Goal: Task Accomplishment & Management: Use online tool/utility

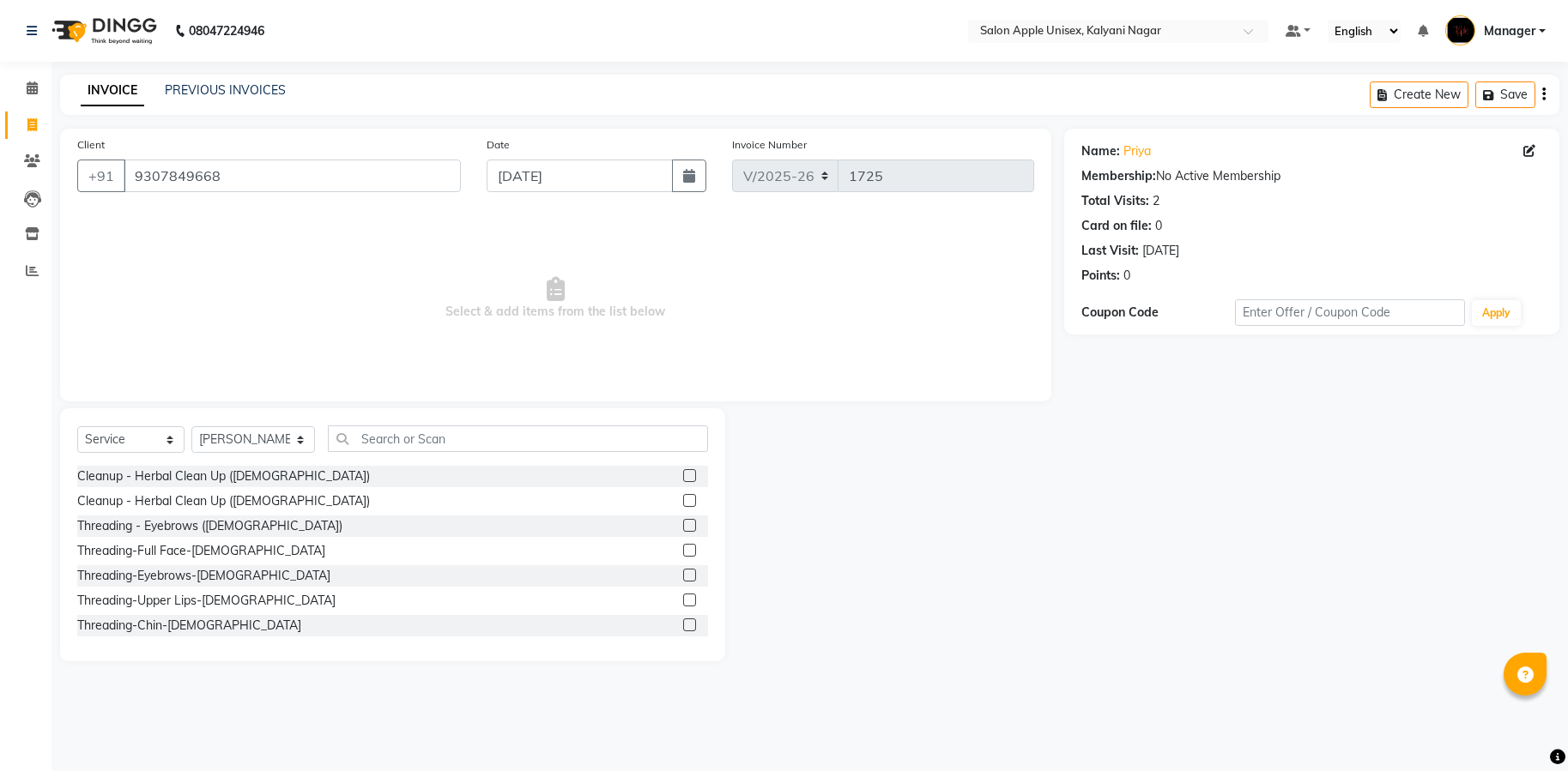
select select "119"
select select "service"
select select "67553"
click at [398, 432] on input "text" at bounding box center [518, 439] width 381 height 27
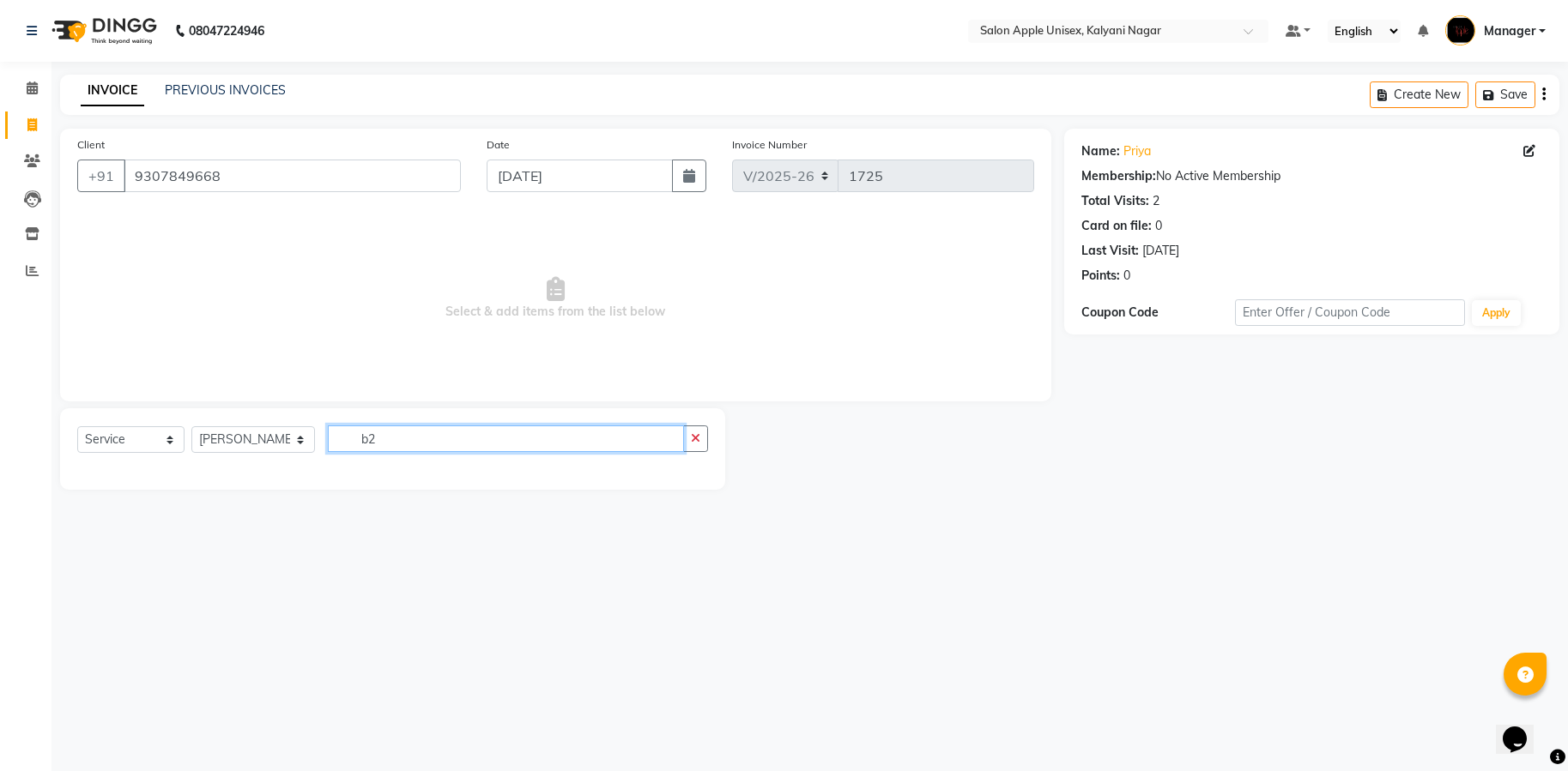
type input "b"
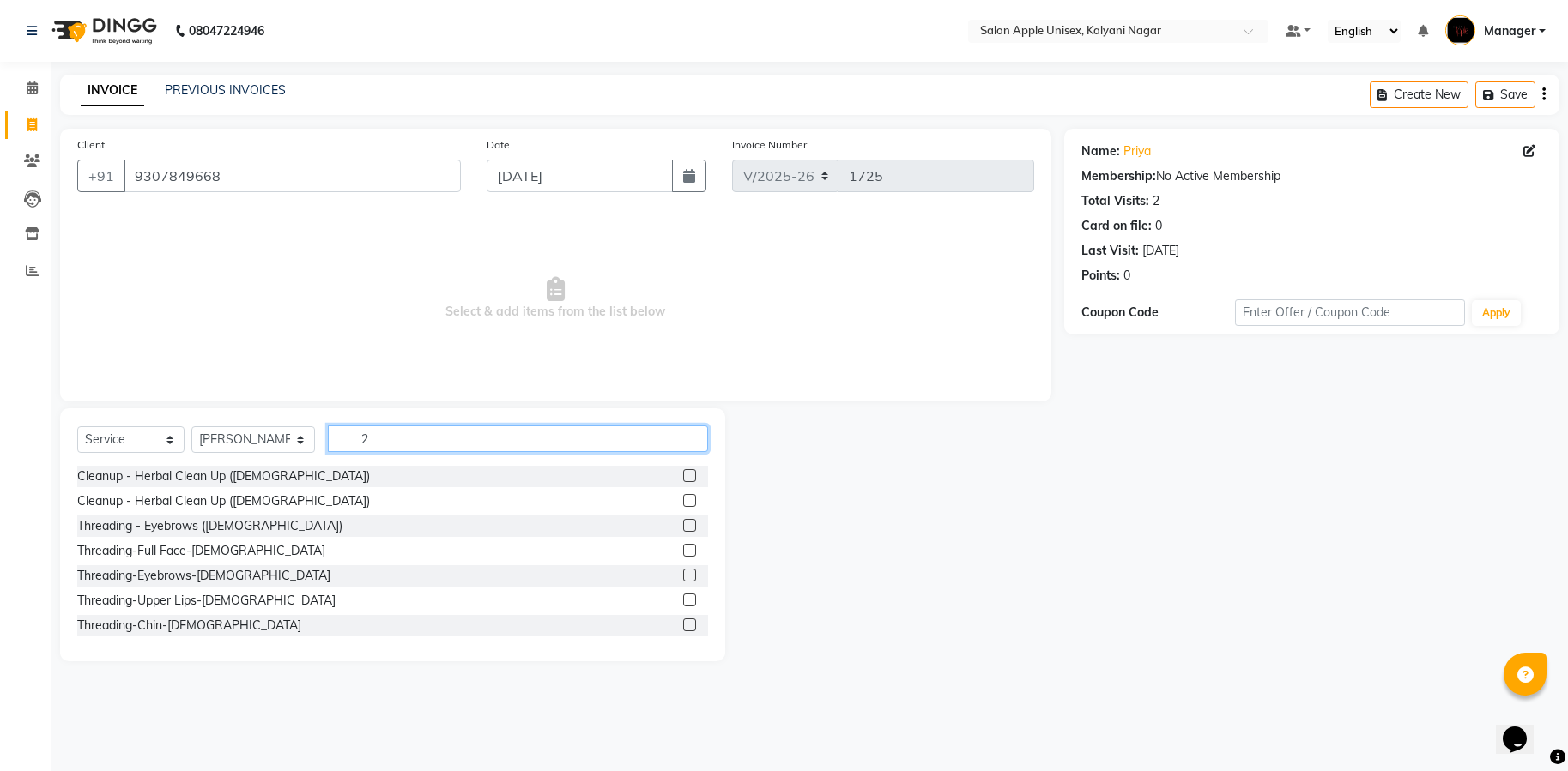
type input "2"
click at [426, 770] on div "08047224946 Select Location × Salon Apple Unisex, Kalyani Nagar Default Panel M…" at bounding box center [784, 386] width 1568 height 771
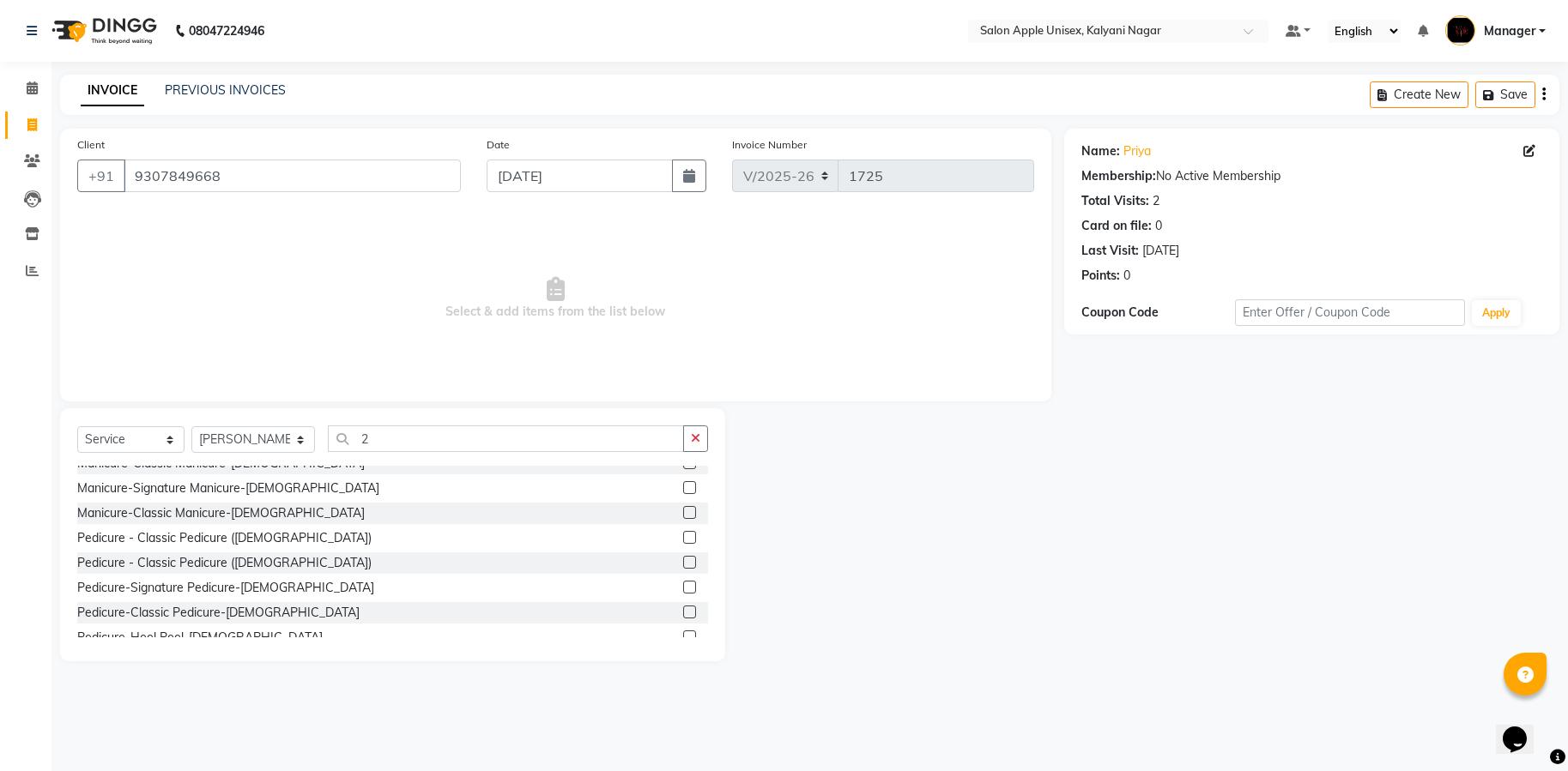
scroll to position [515, 0]
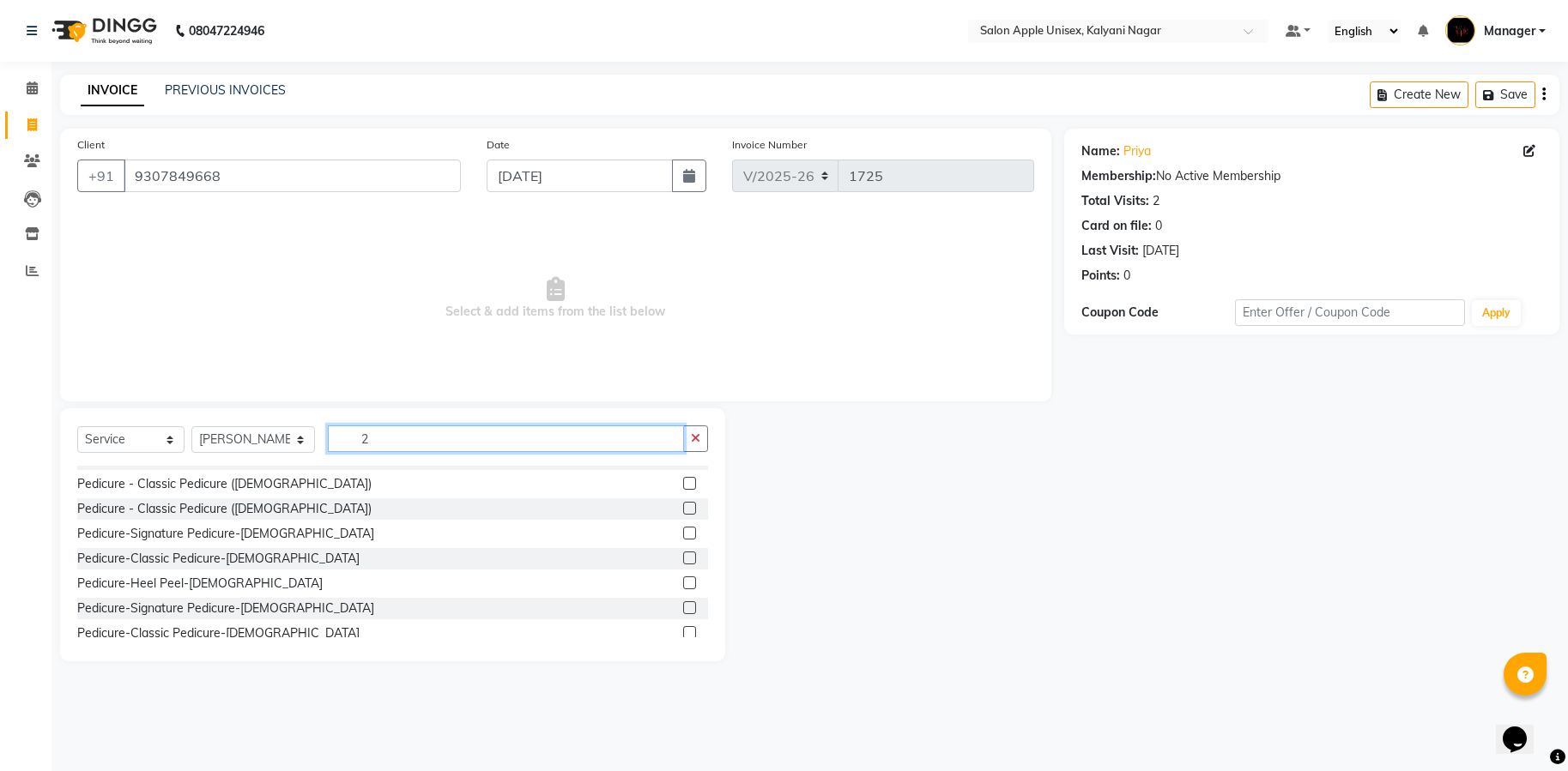
click at [398, 426] on input "2" at bounding box center [506, 439] width 356 height 27
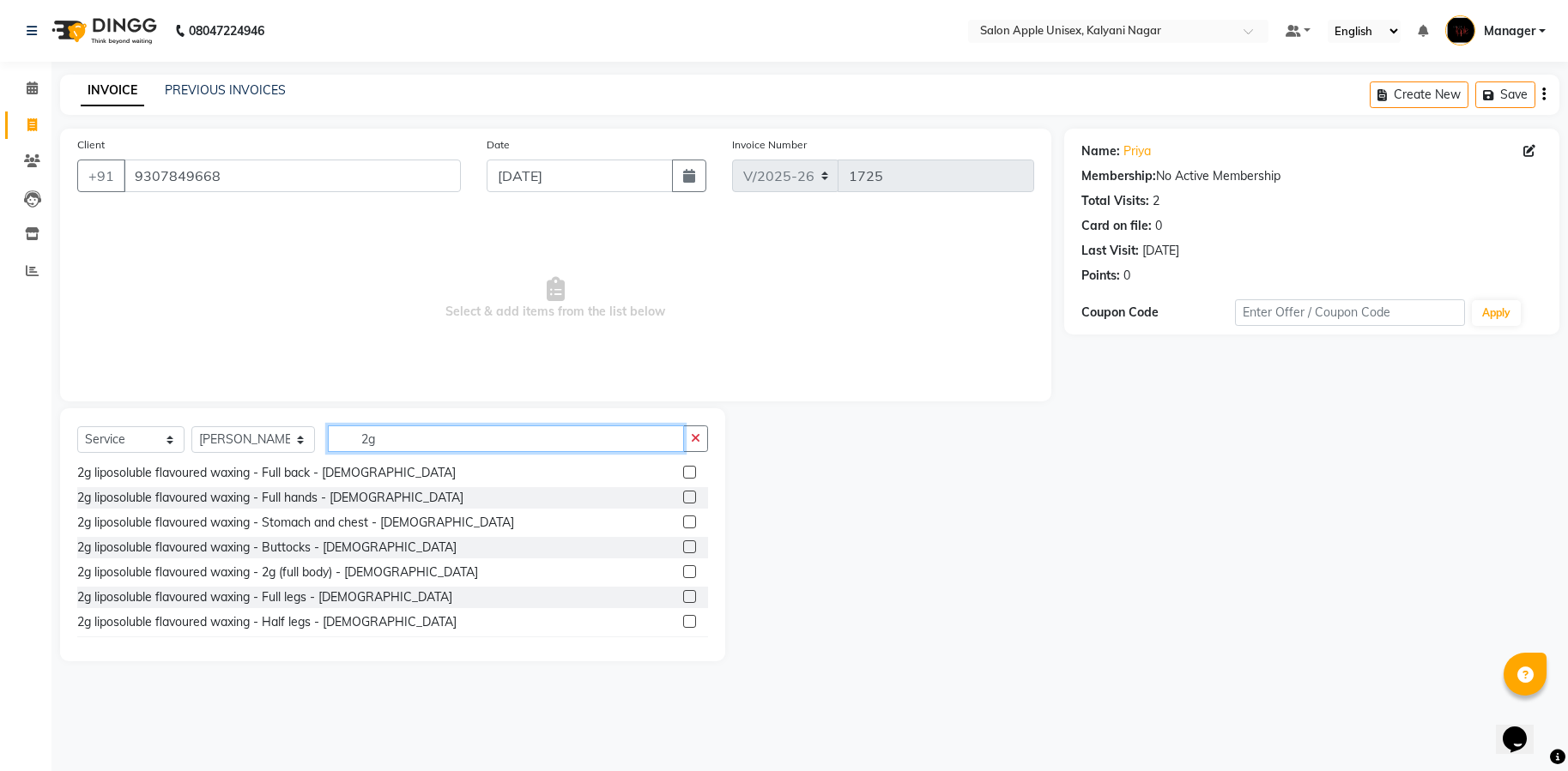
scroll to position [23, 0]
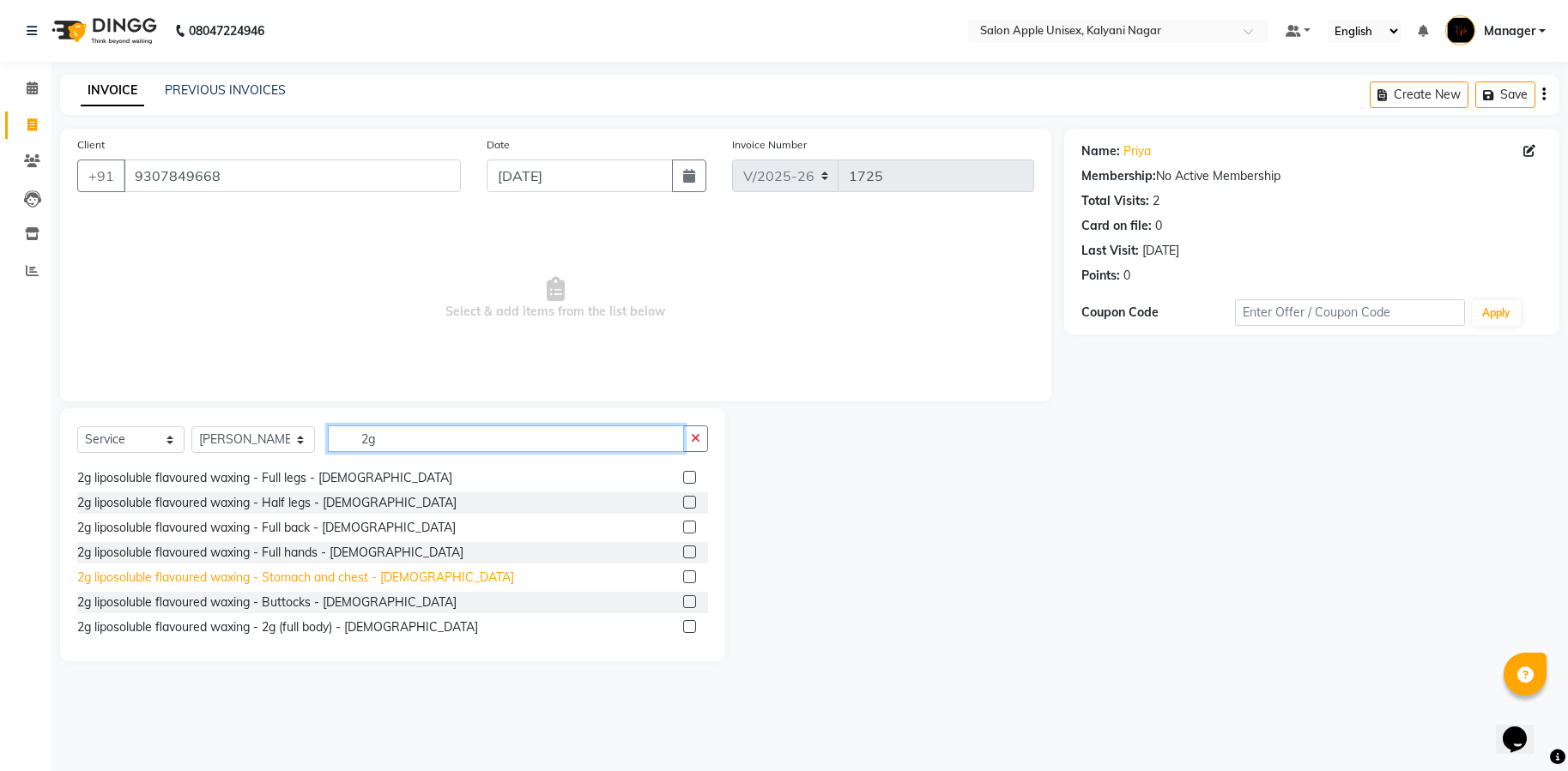
type input "2g"
click at [344, 580] on div "2g liposoluble flavoured waxing - Stomach and chest - [DEMOGRAPHIC_DATA]" at bounding box center [296, 577] width 437 height 18
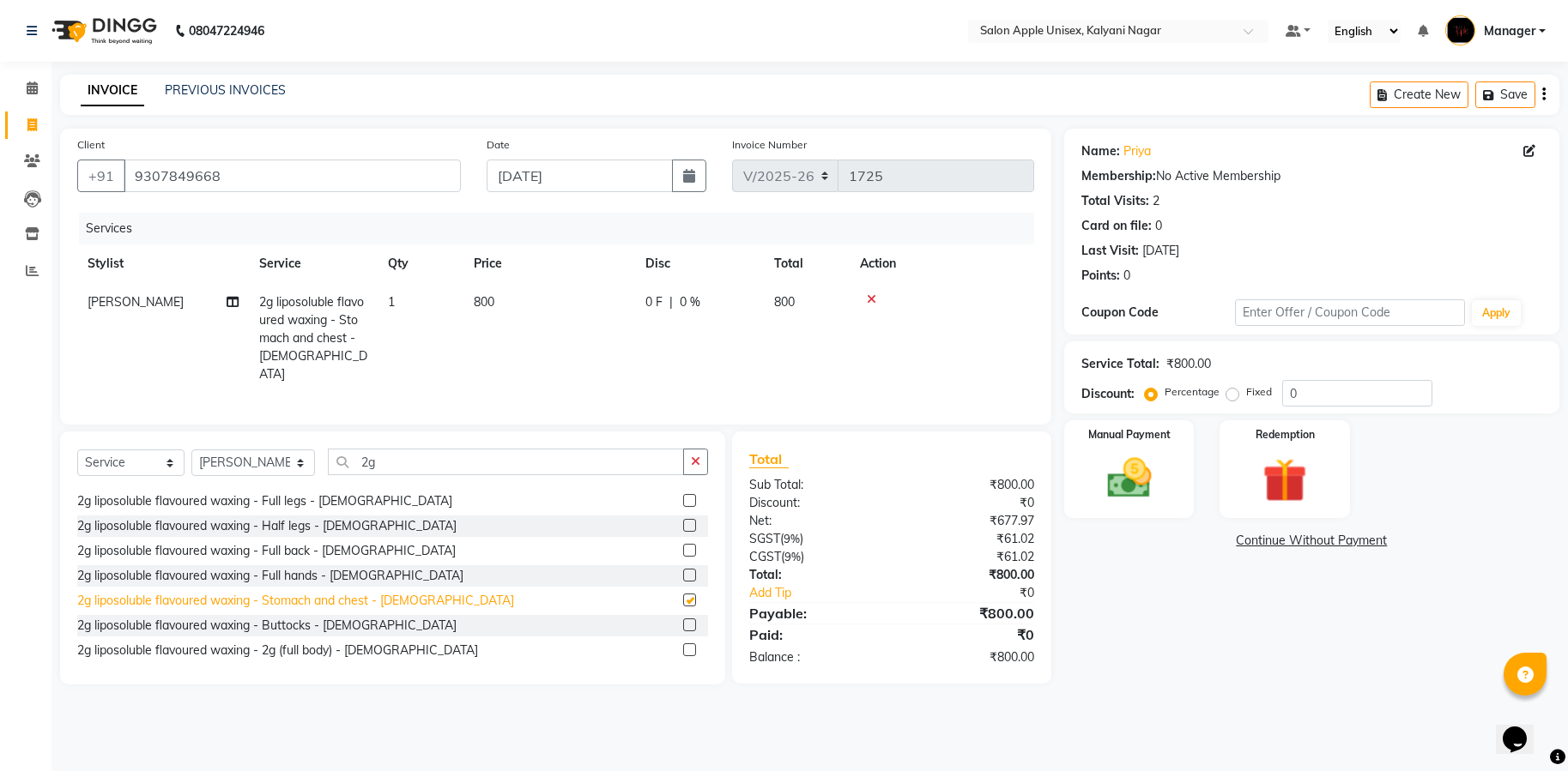
checkbox input "false"
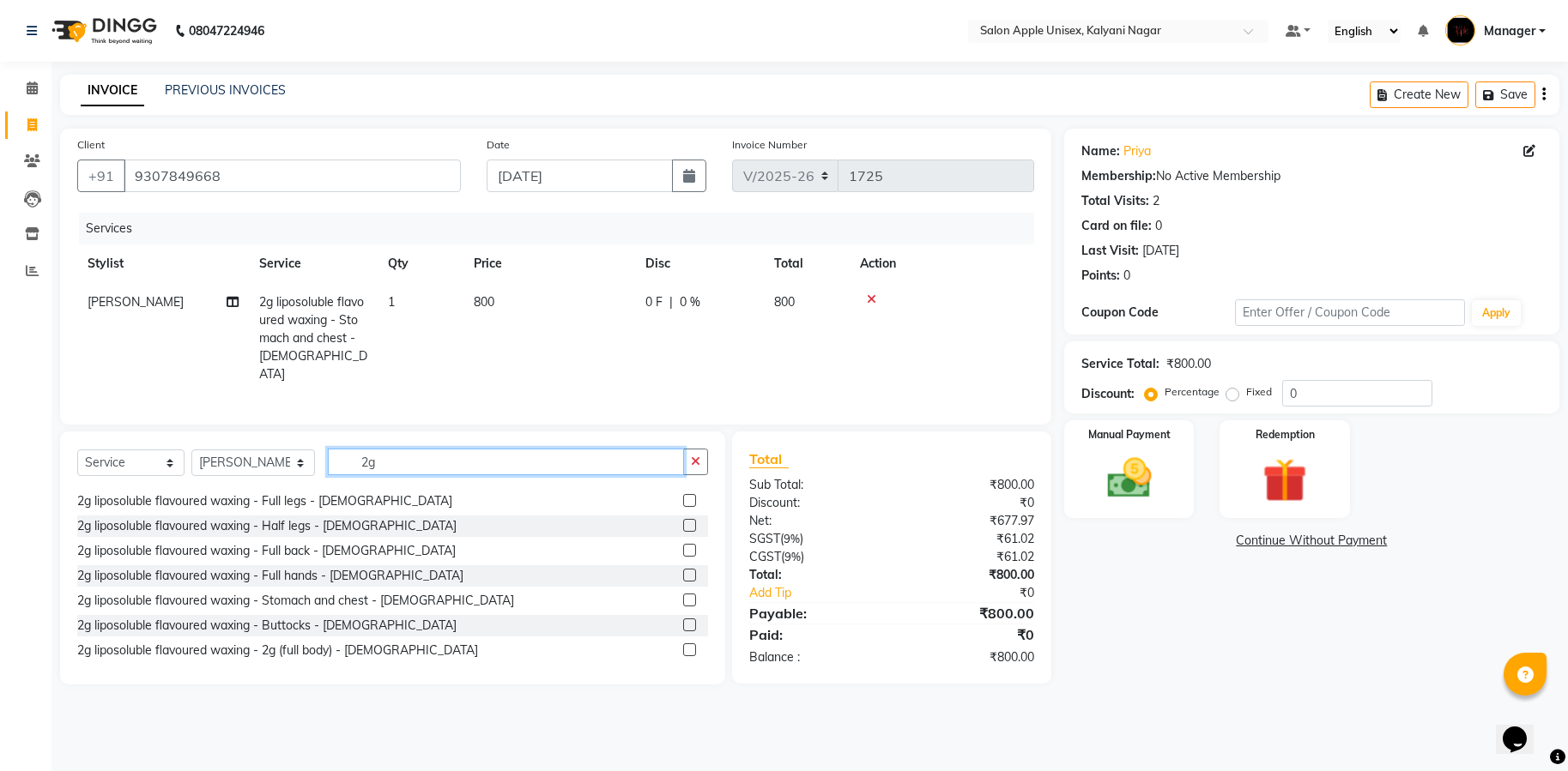
click at [431, 463] on input "2g" at bounding box center [506, 462] width 356 height 27
type input "2"
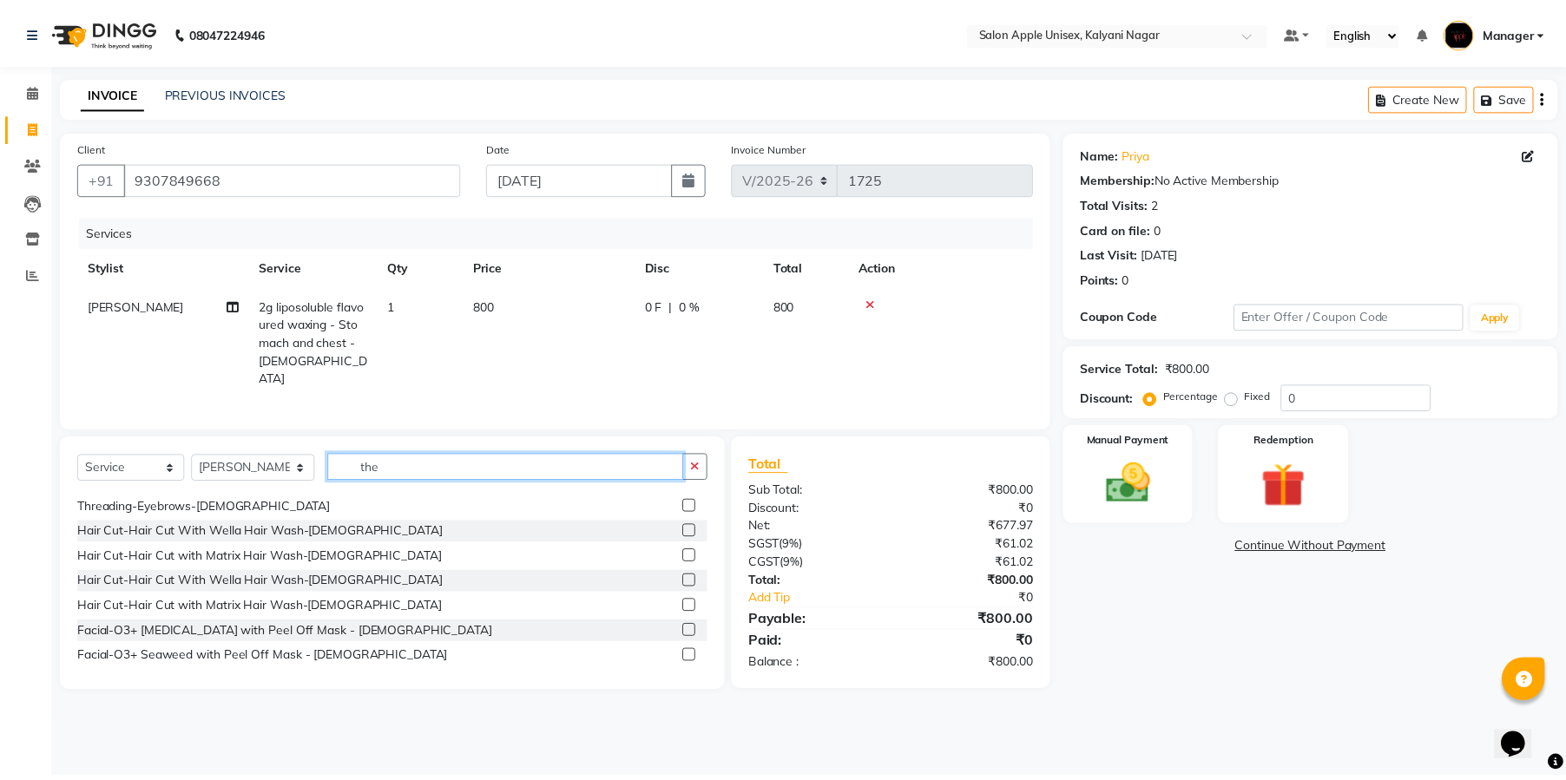
scroll to position [0, 0]
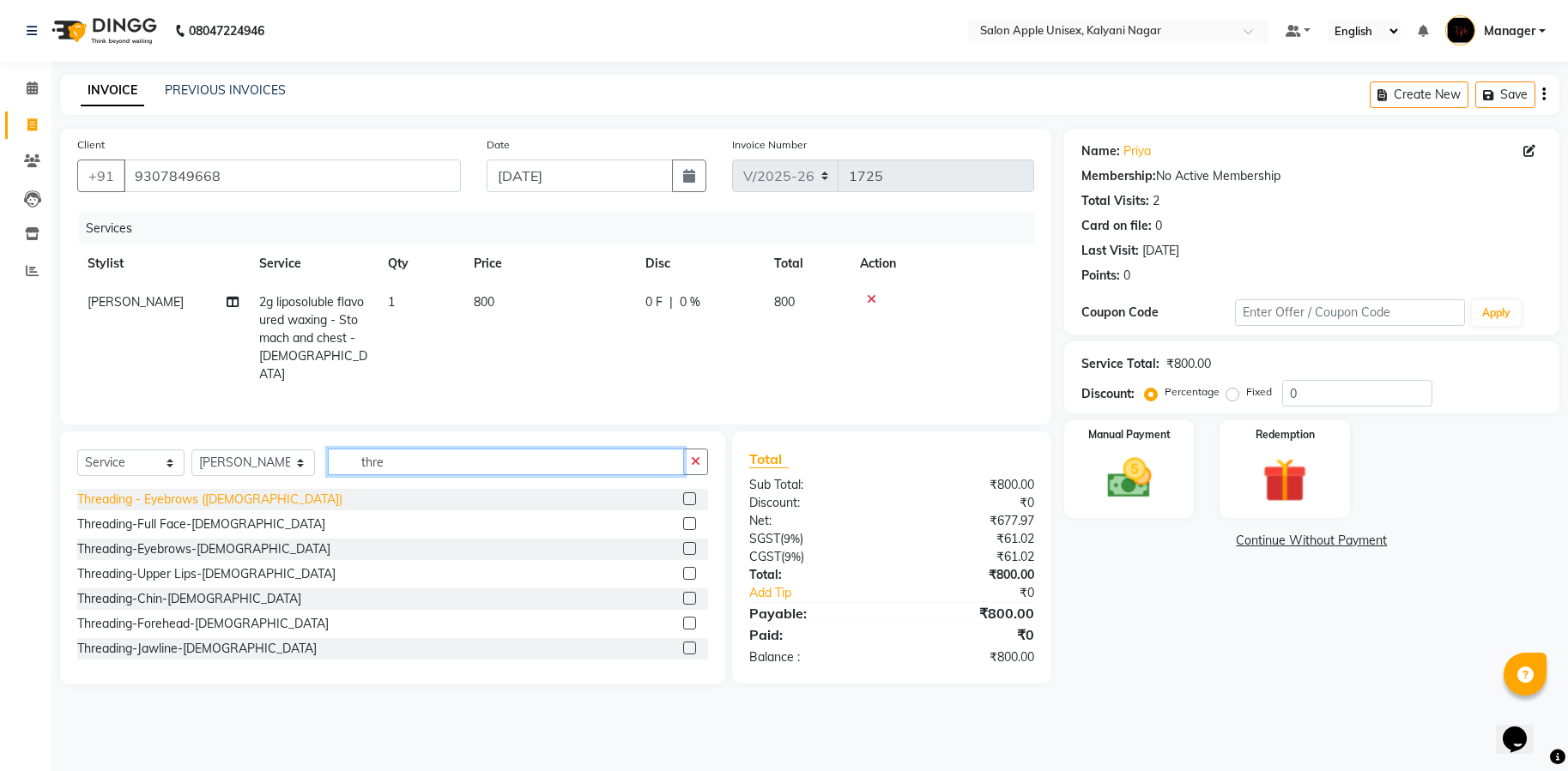
type input "thre"
click at [232, 504] on div "Threading - Eyebrows ([DEMOGRAPHIC_DATA])" at bounding box center [210, 500] width 265 height 18
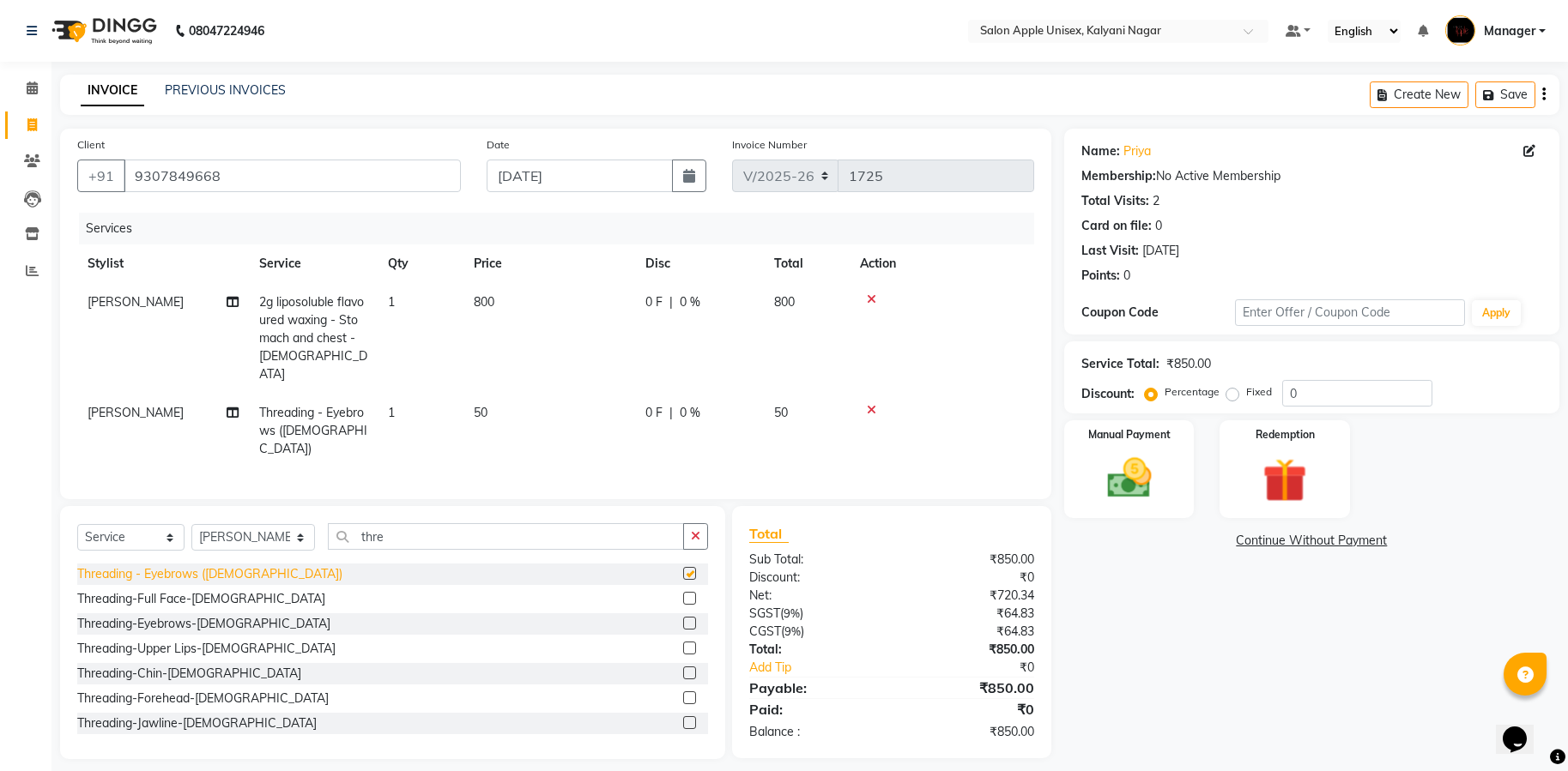
checkbox input "false"
click at [1131, 457] on img at bounding box center [1129, 478] width 75 height 53
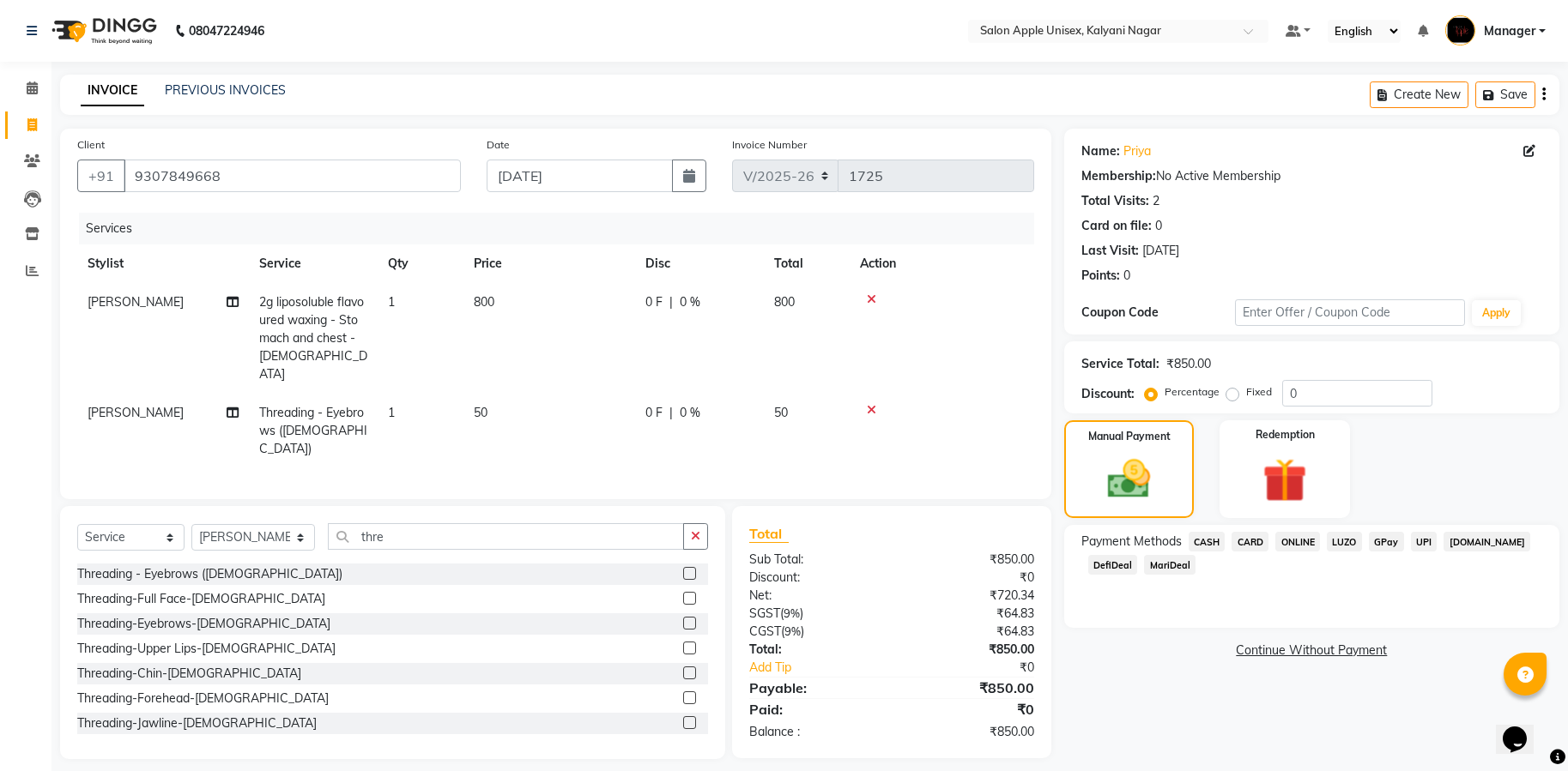
click at [1248, 542] on span "CARD" at bounding box center [1250, 542] width 37 height 20
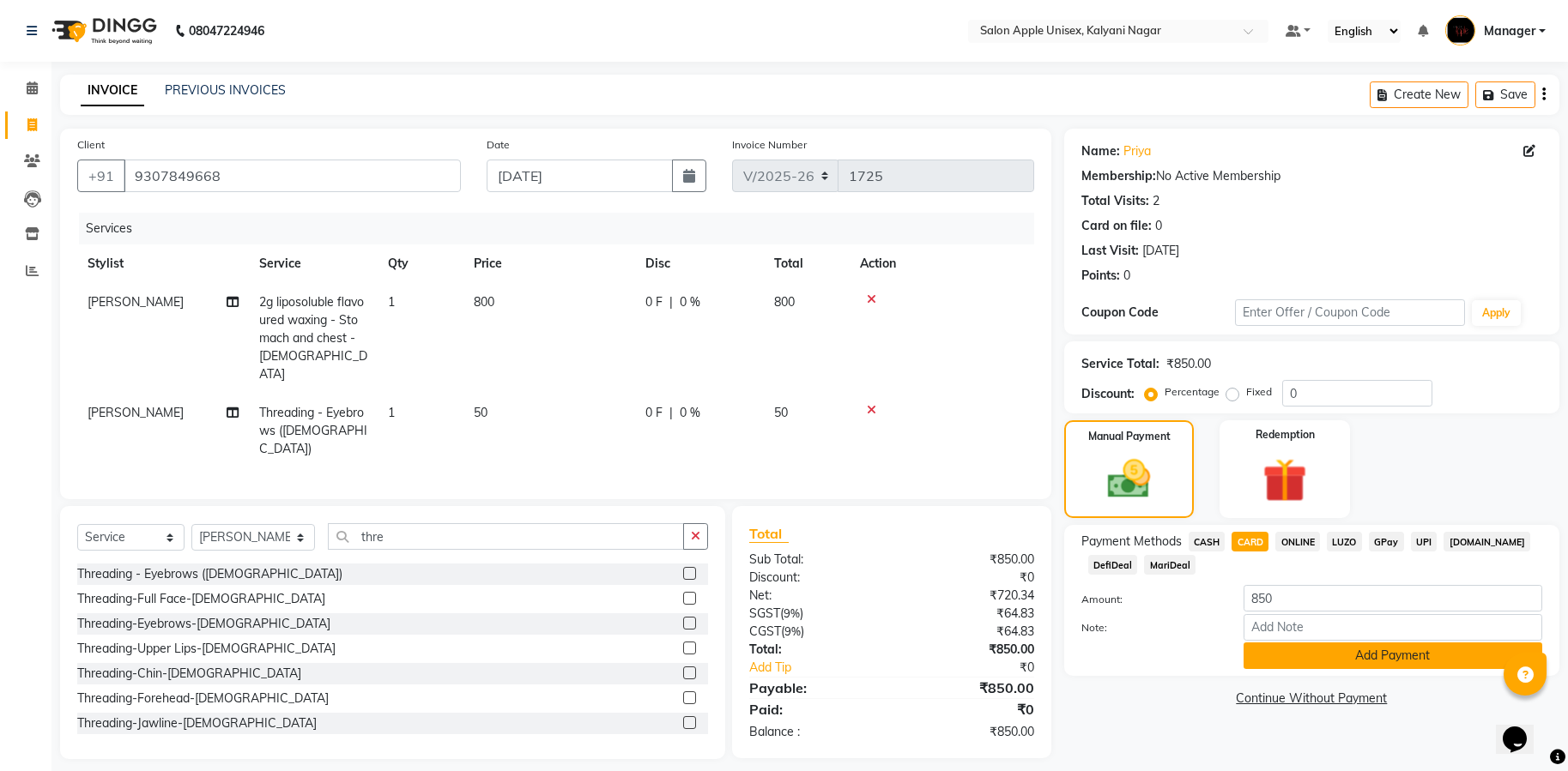
click at [1410, 646] on button "Add Payment" at bounding box center [1393, 655] width 299 height 27
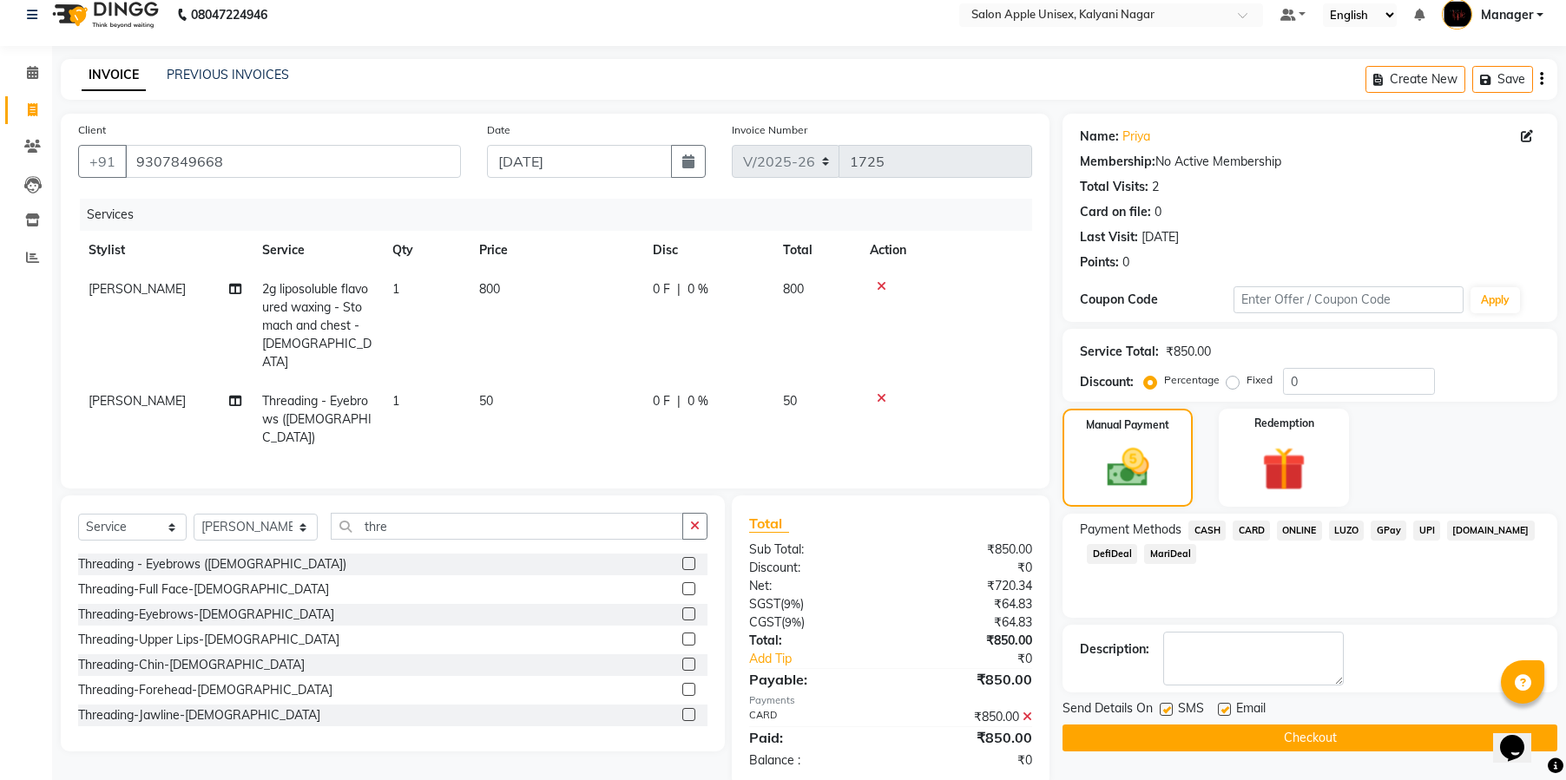
scroll to position [33, 0]
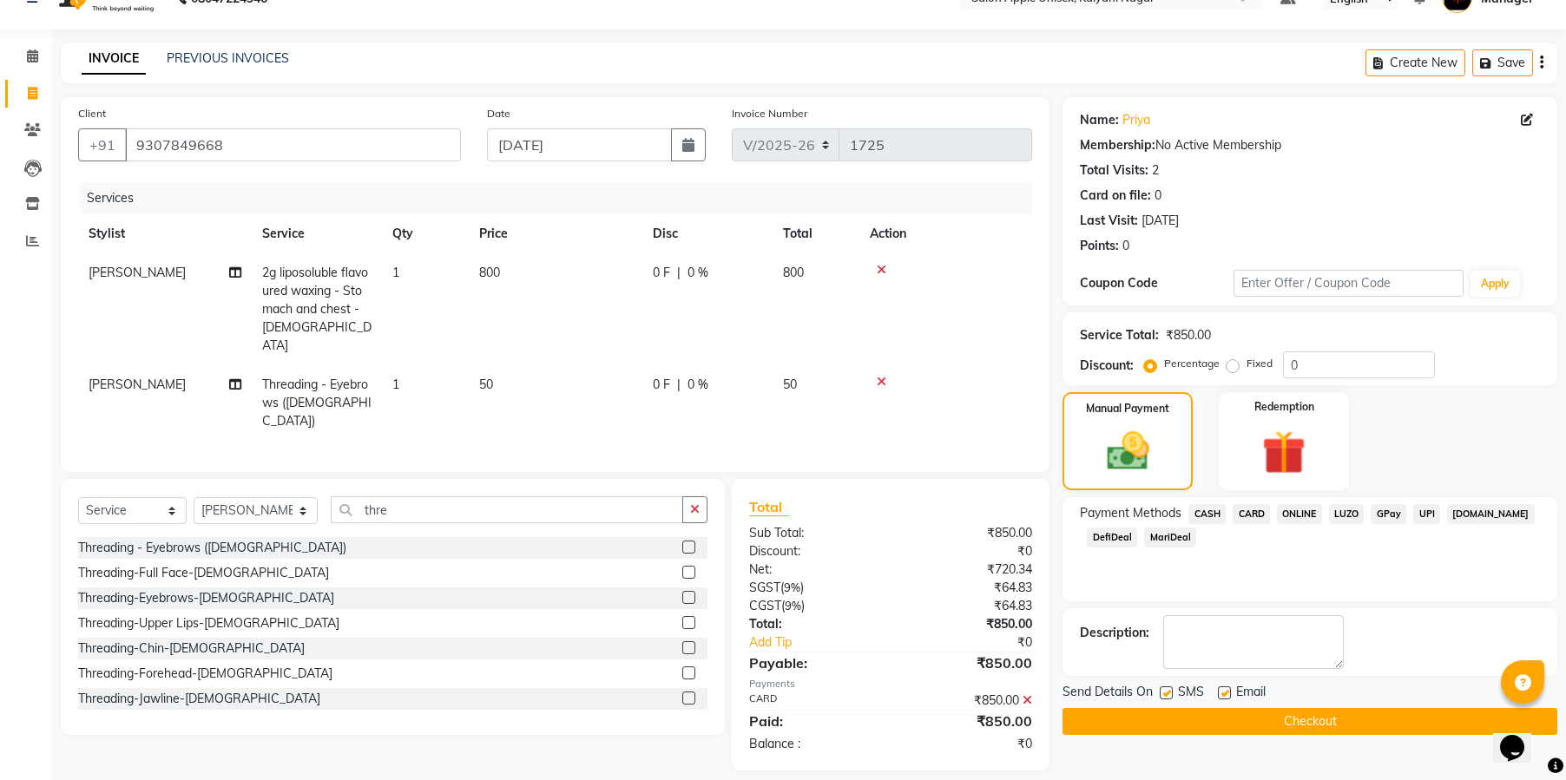
click at [1288, 727] on button "Checkout" at bounding box center [1309, 721] width 495 height 27
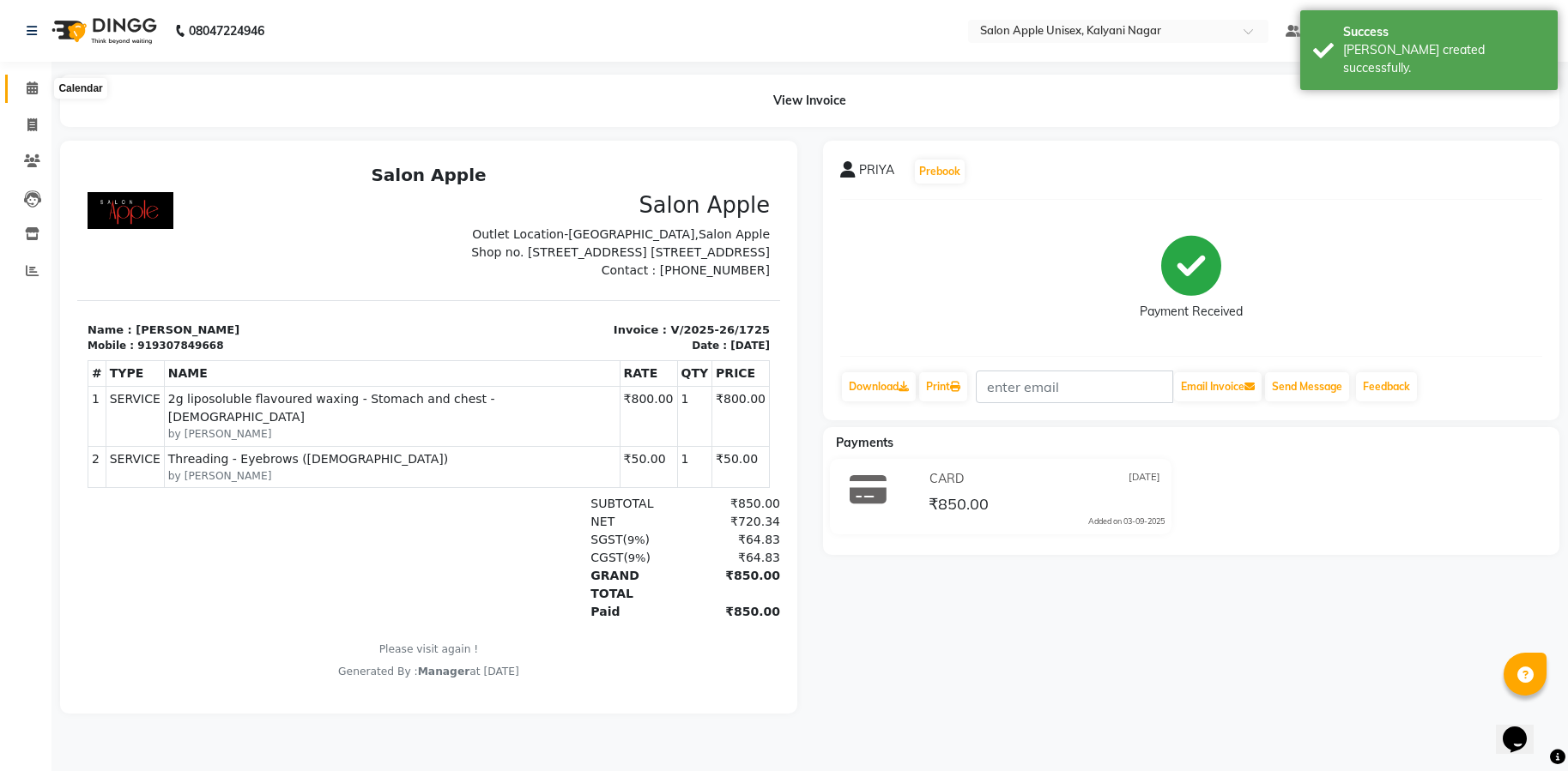
click at [39, 83] on span at bounding box center [32, 89] width 30 height 20
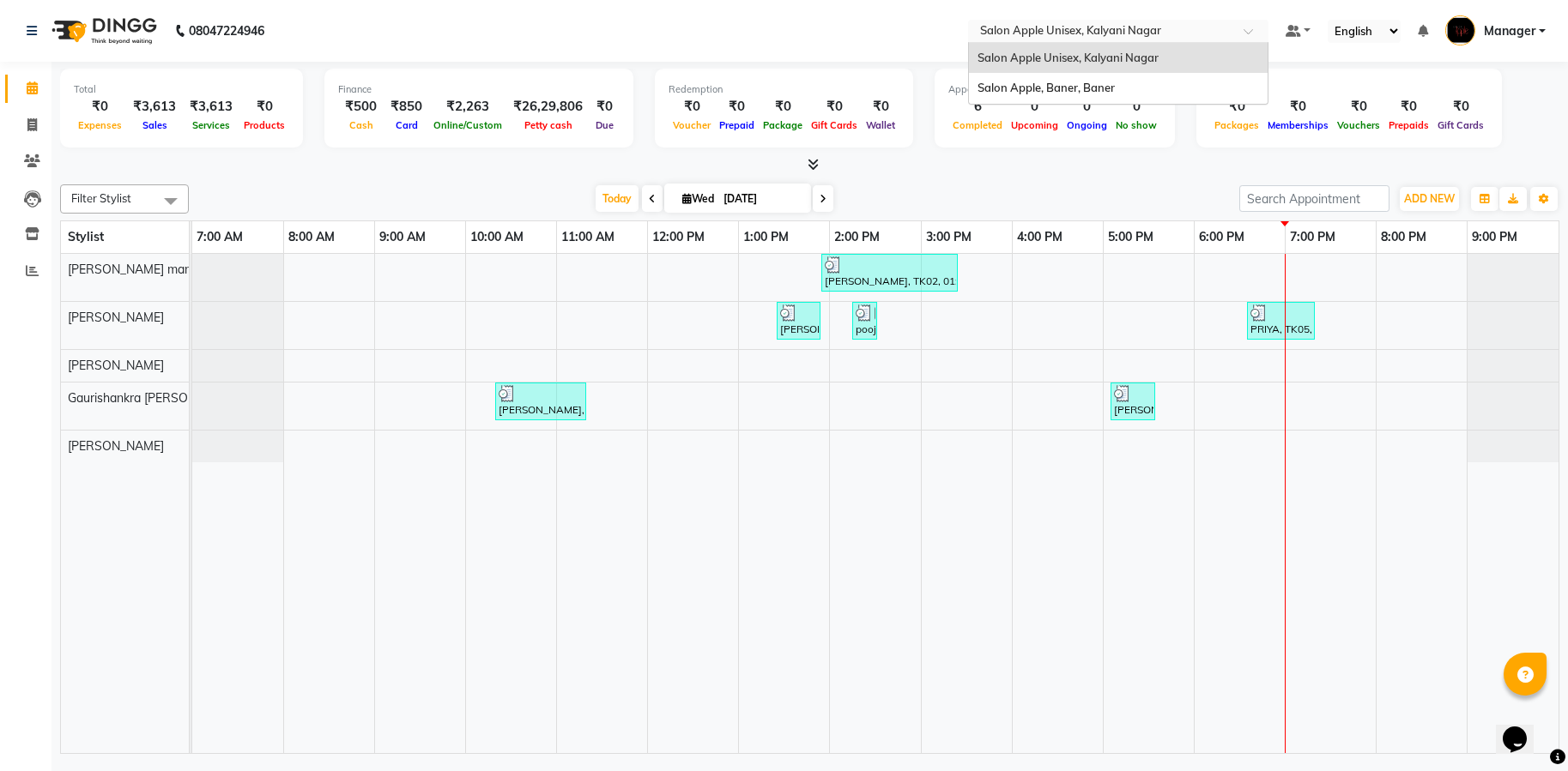
click at [1246, 31] on span at bounding box center [1255, 36] width 22 height 17
click at [1209, 99] on div "Salon Apple, Baner, Baner" at bounding box center [1118, 88] width 299 height 31
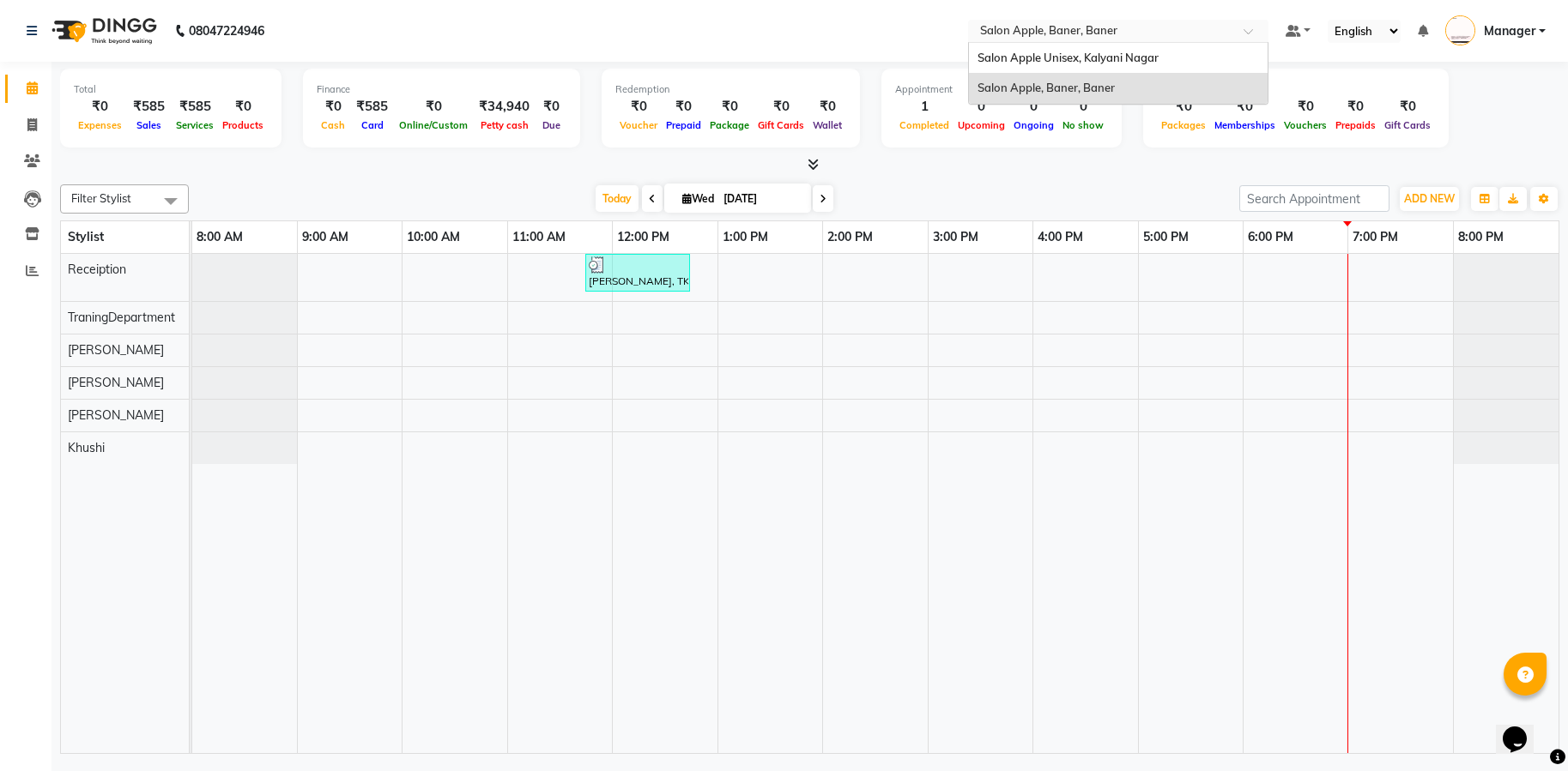
click at [1261, 34] on div "Select Location × Salon Apple, Baner, Baner" at bounding box center [1118, 31] width 301 height 23
drag, startPoint x: 1201, startPoint y: 58, endPoint x: 1219, endPoint y: 59, distance: 18.0
click at [1206, 58] on div "Salon Apple Unisex, Kalyani Nagar" at bounding box center [1118, 57] width 299 height 31
